Goal: Information Seeking & Learning: Learn about a topic

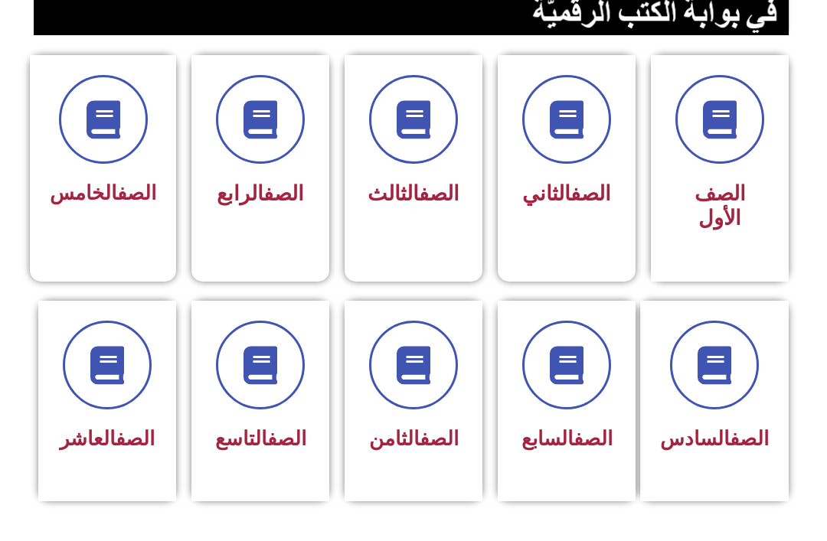
scroll to position [374, 0]
click at [419, 435] on link "الصف" at bounding box center [438, 438] width 39 height 23
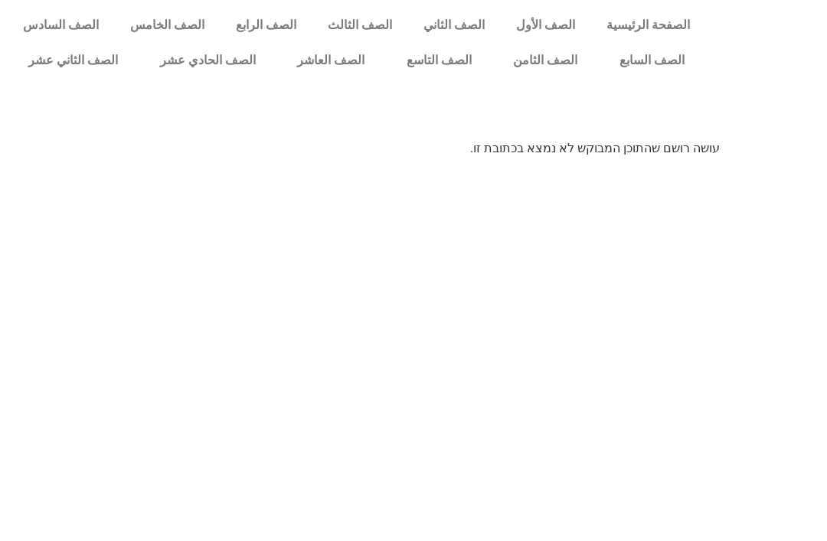
click at [548, 60] on link "الصف الثامن" at bounding box center [545, 60] width 106 height 35
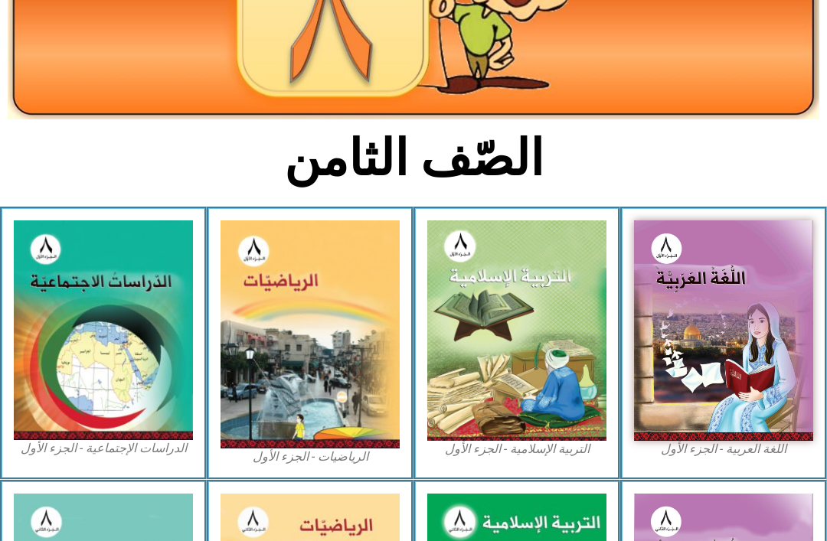
scroll to position [227, 0]
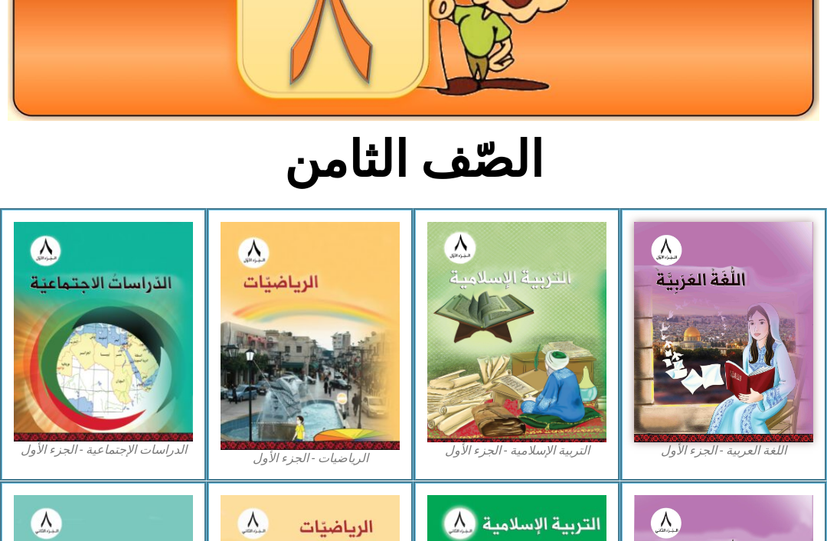
click at [523, 357] on img at bounding box center [516, 332] width 179 height 220
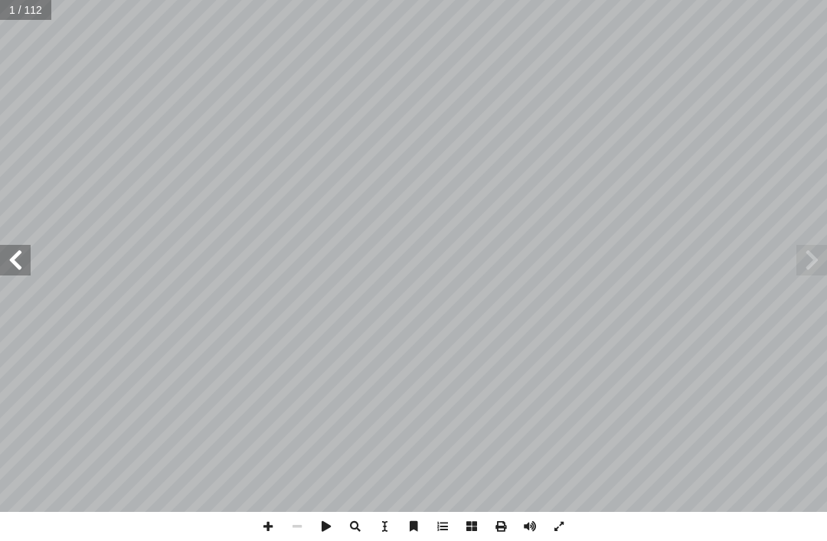
click at [818, 250] on span at bounding box center [811, 260] width 31 height 31
click at [817, 273] on span at bounding box center [811, 260] width 31 height 31
click at [822, 273] on span at bounding box center [811, 260] width 31 height 31
click at [817, 263] on span at bounding box center [811, 260] width 31 height 31
click at [823, 256] on span at bounding box center [811, 260] width 31 height 31
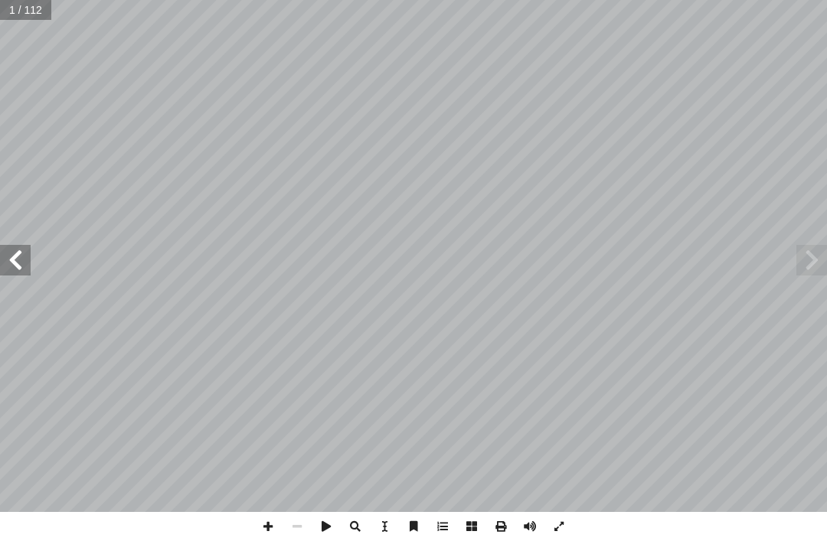
click at [814, 269] on span at bounding box center [811, 260] width 31 height 31
click at [810, 262] on span at bounding box center [811, 260] width 31 height 31
click at [30, 267] on span at bounding box center [15, 260] width 31 height 31
click at [16, 253] on span at bounding box center [15, 260] width 31 height 31
click at [24, 254] on span at bounding box center [15, 260] width 31 height 31
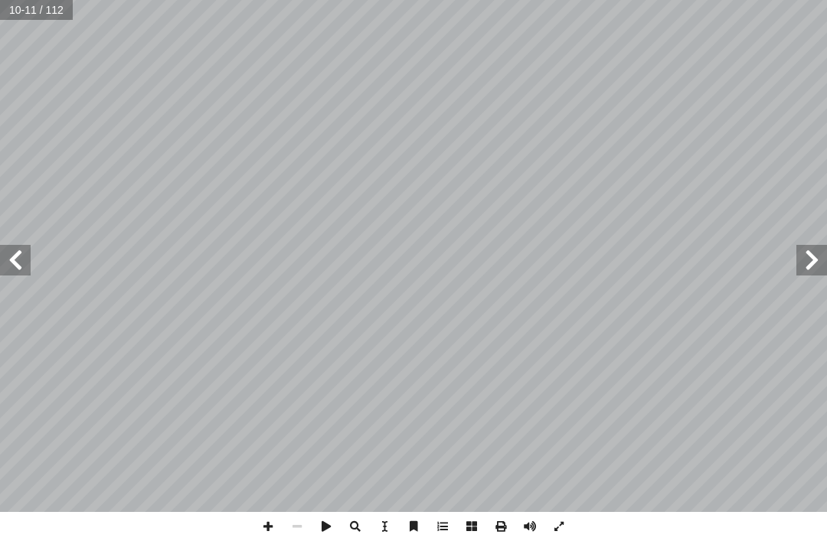
click at [25, 258] on span at bounding box center [15, 260] width 31 height 31
click at [15, 262] on span at bounding box center [15, 260] width 31 height 31
click at [21, 268] on span at bounding box center [15, 260] width 31 height 31
click at [28, 266] on span at bounding box center [15, 260] width 31 height 31
click at [21, 262] on span at bounding box center [15, 260] width 31 height 31
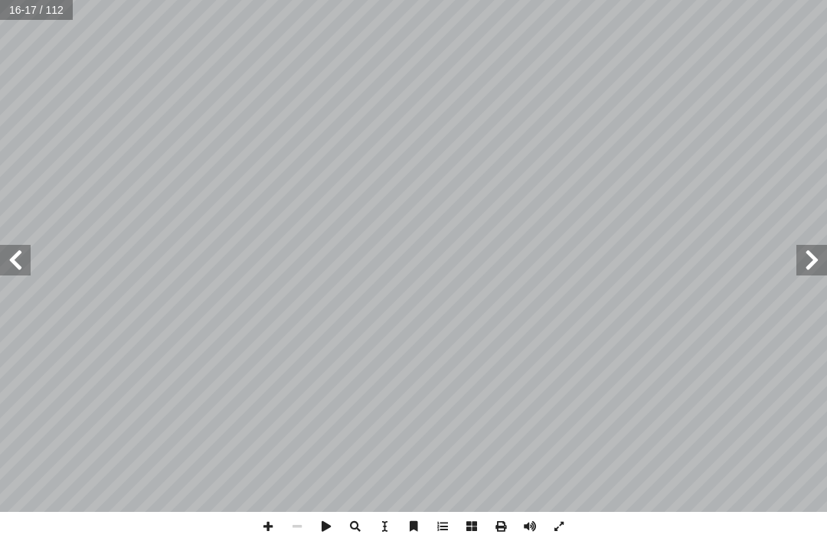
click at [24, 260] on span at bounding box center [15, 260] width 31 height 31
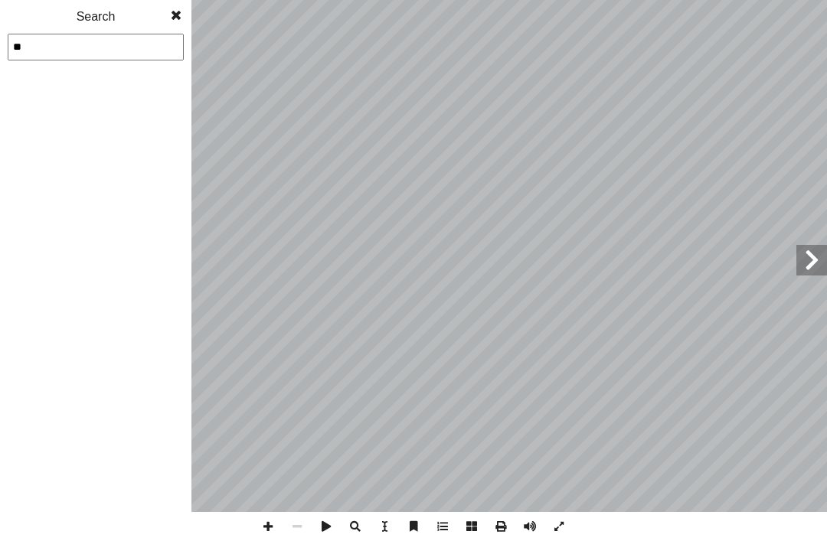
type input "**"
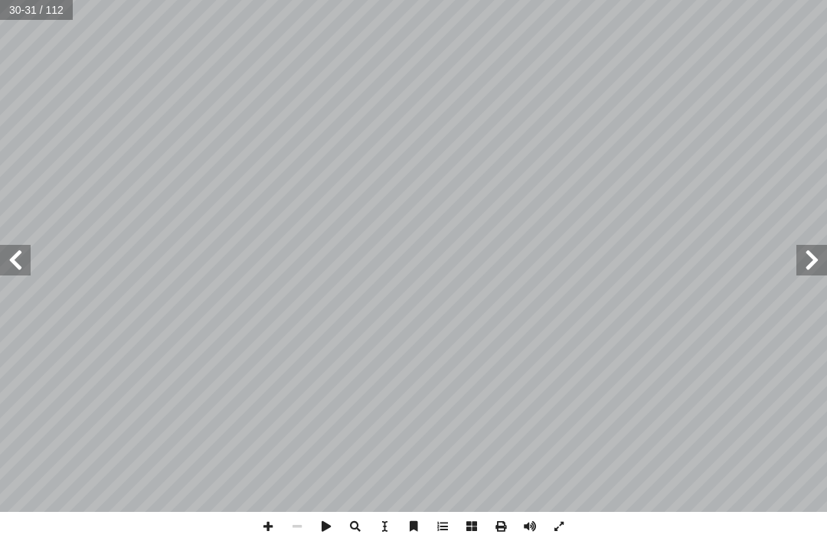
click at [18, 262] on span at bounding box center [15, 260] width 31 height 31
click at [11, 272] on span at bounding box center [15, 260] width 31 height 31
click at [10, 269] on span at bounding box center [15, 260] width 31 height 31
click at [10, 262] on span at bounding box center [15, 260] width 31 height 31
click at [10, 251] on span at bounding box center [15, 260] width 31 height 31
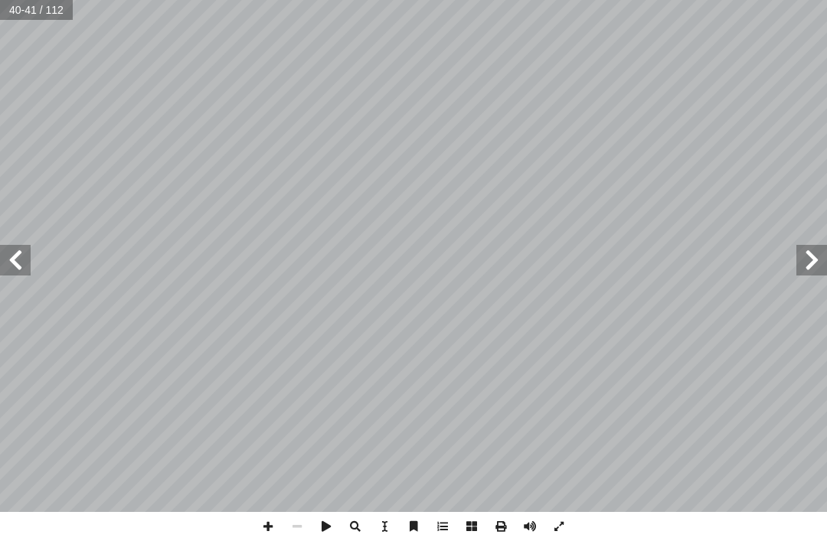
click at [8, 258] on span at bounding box center [15, 260] width 31 height 31
click at [28, 275] on span at bounding box center [15, 260] width 31 height 31
click at [19, 269] on span at bounding box center [15, 260] width 31 height 31
click at [10, 263] on span at bounding box center [15, 260] width 31 height 31
click at [18, 255] on span at bounding box center [15, 260] width 31 height 31
